Goal: Transaction & Acquisition: Obtain resource

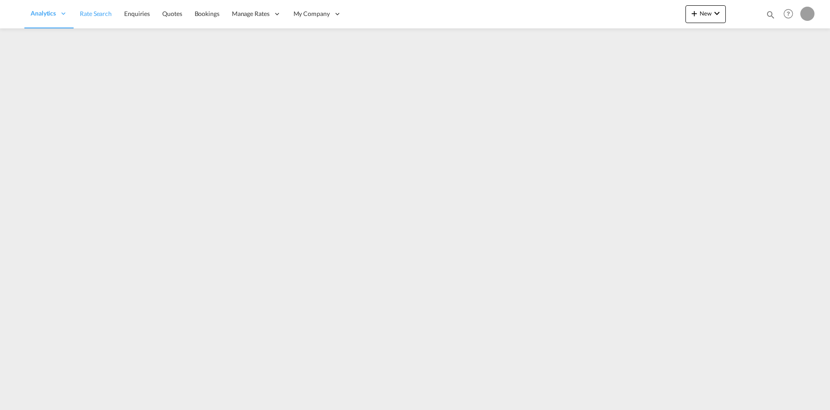
click at [96, 16] on span "Rate Search" at bounding box center [96, 14] width 32 height 8
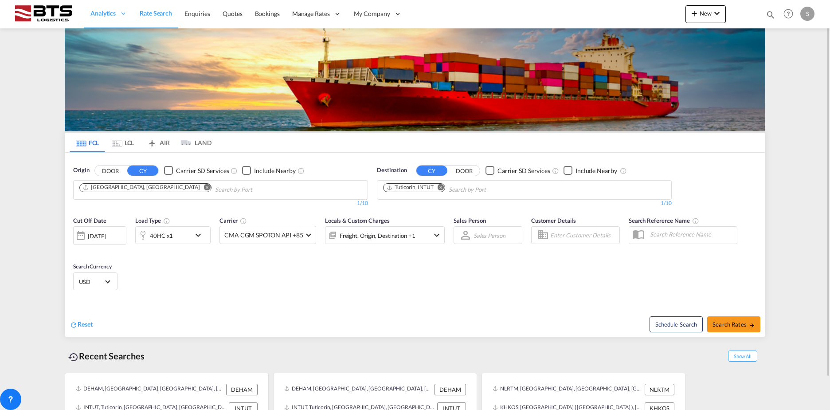
click at [204, 187] on md-icon "Remove" at bounding box center [207, 186] width 7 height 7
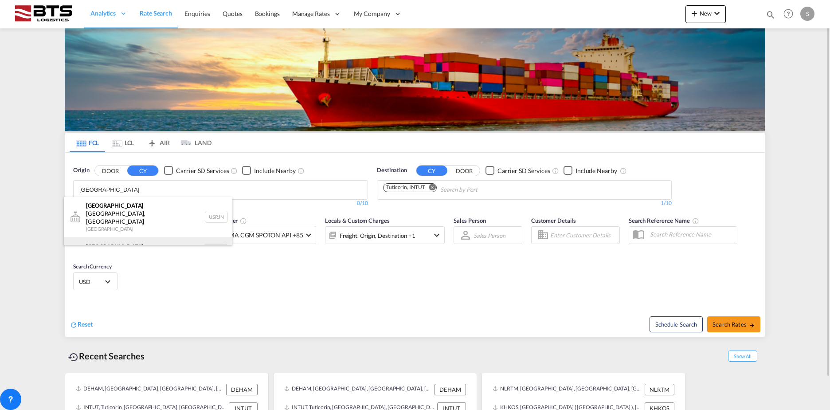
type input "[GEOGRAPHIC_DATA]"
click at [106, 237] on div "[GEOGRAPHIC_DATA] [GEOGRAPHIC_DATA] NLRTM" at bounding box center [148, 250] width 168 height 27
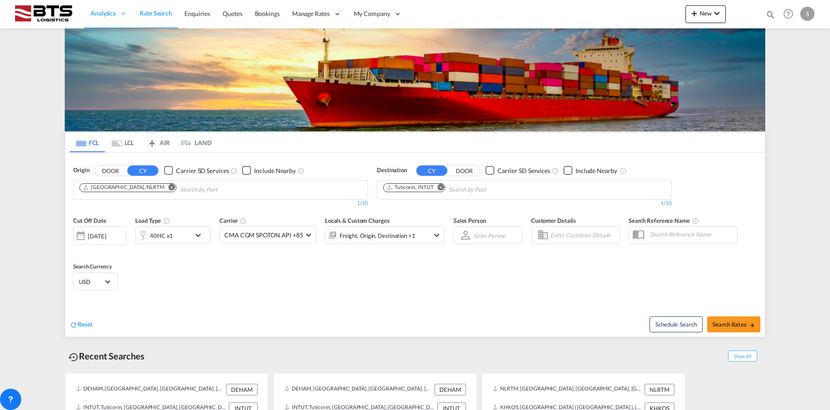
click at [439, 186] on md-icon "Remove" at bounding box center [440, 186] width 7 height 7
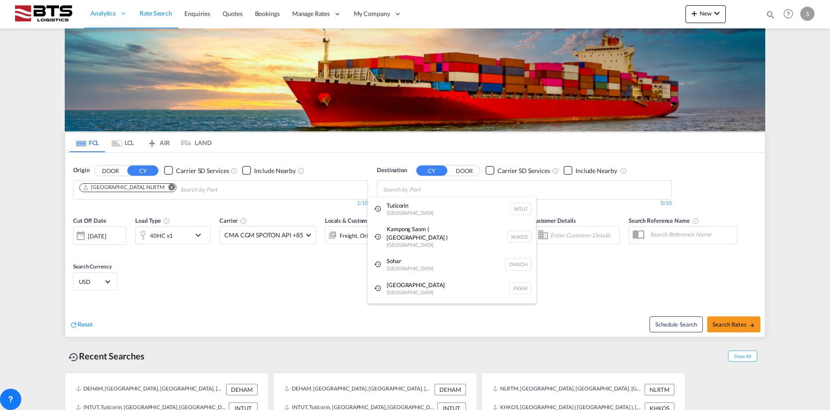
type input "r"
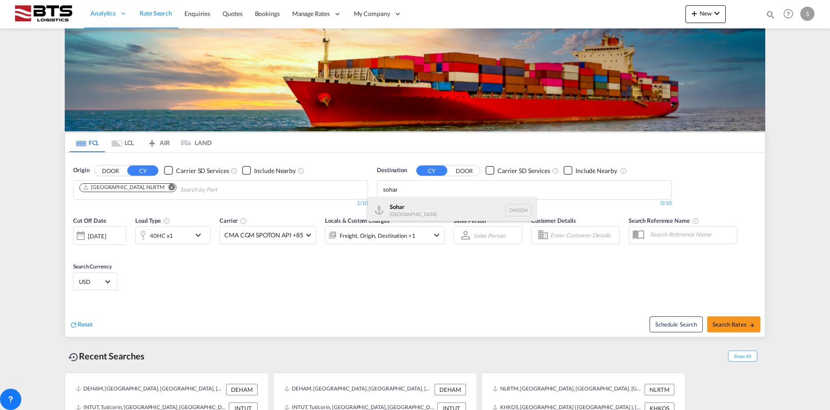
type input "sohar"
click at [391, 209] on div "Sohar [GEOGRAPHIC_DATA] [GEOGRAPHIC_DATA]" at bounding box center [451, 210] width 168 height 27
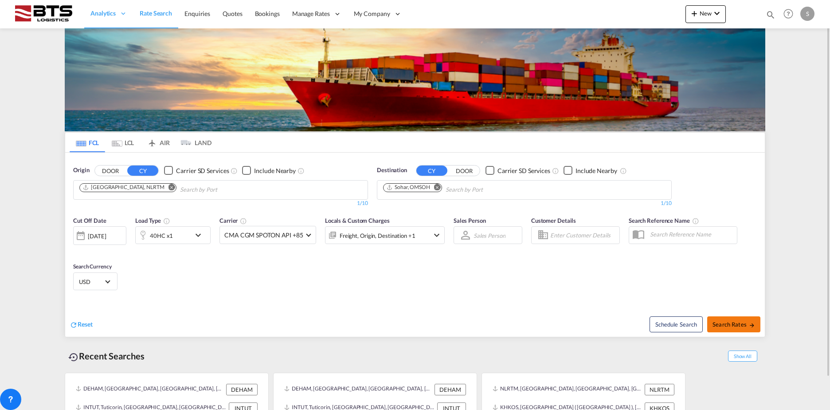
click at [734, 322] on span "Search Rates" at bounding box center [733, 323] width 43 height 7
type input "NLRTM to OMSOH / [DATE]"
